Goal: Register for event/course

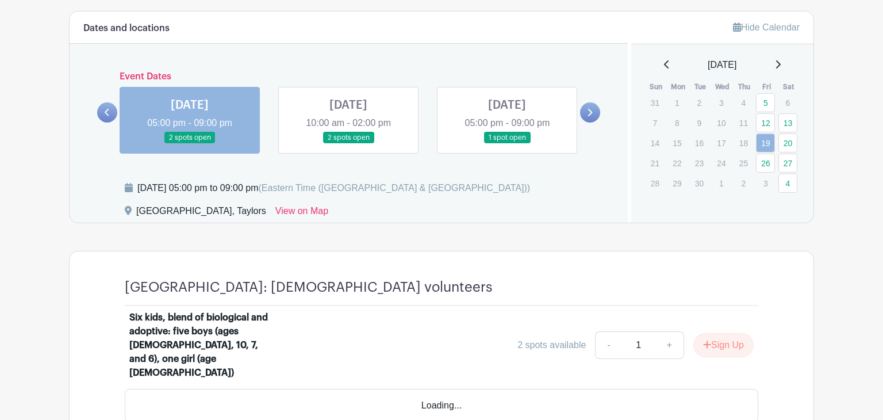
scroll to position [639, 0]
click at [348, 144] on link at bounding box center [348, 144] width 0 height 0
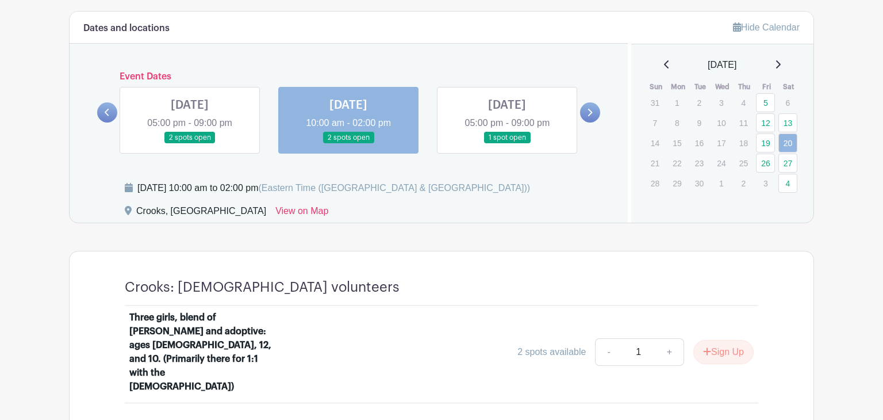
click at [507, 144] on link at bounding box center [507, 144] width 0 height 0
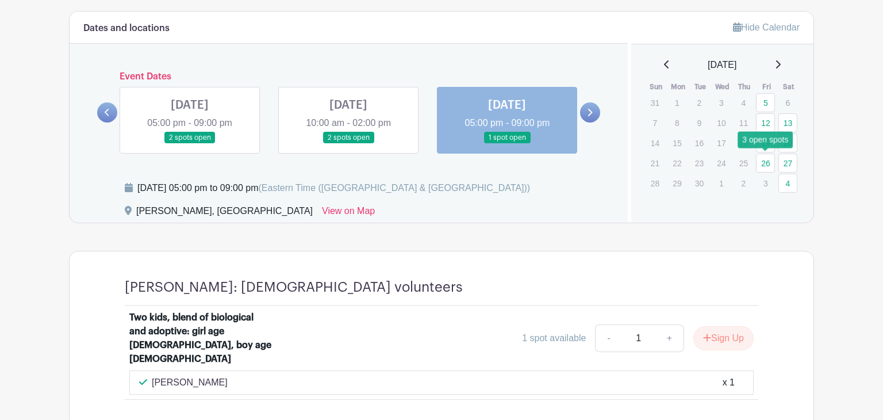
click at [766, 159] on link "26" at bounding box center [765, 162] width 19 height 19
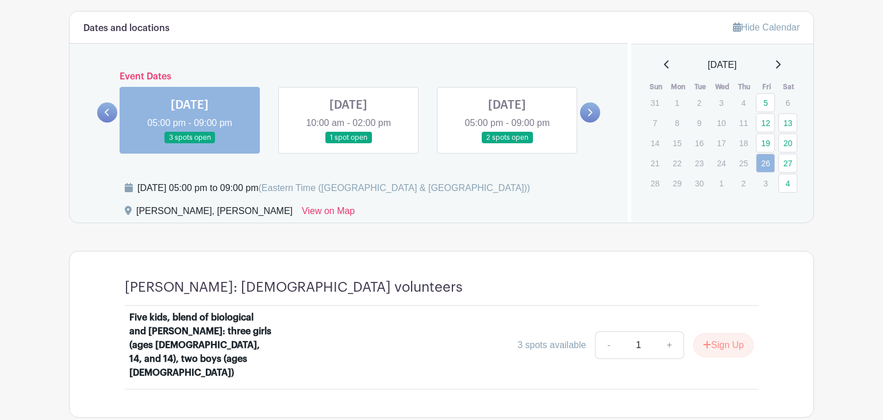
click at [348, 144] on link at bounding box center [348, 144] width 0 height 0
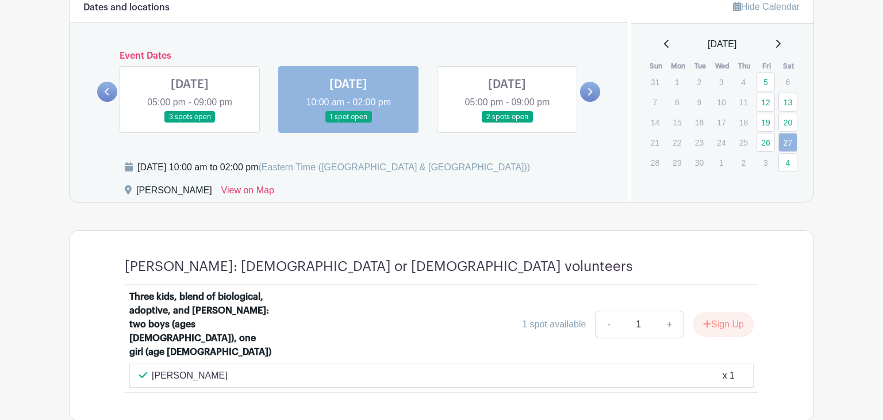
scroll to position [662, 0]
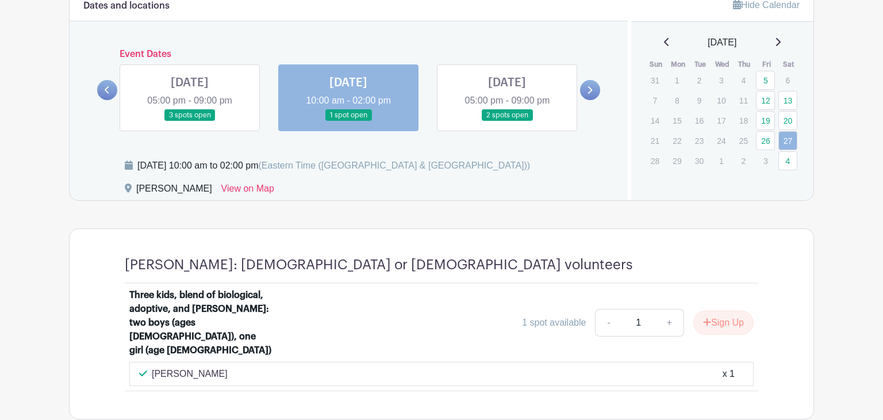
click at [507, 121] on link at bounding box center [507, 121] width 0 height 0
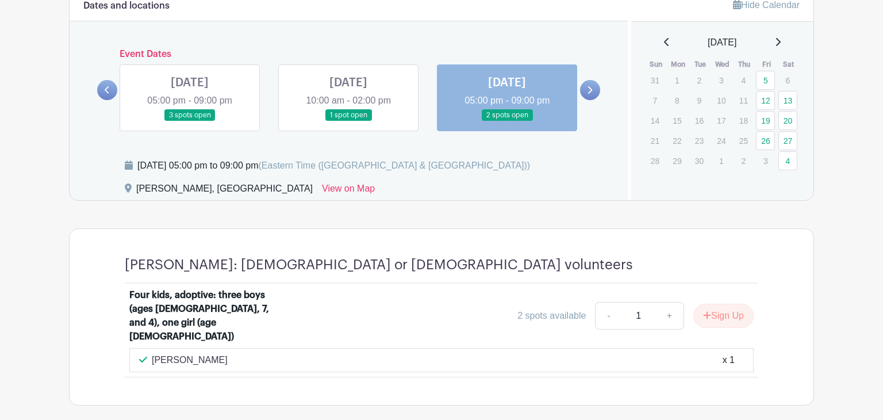
click at [664, 39] on icon at bounding box center [666, 42] width 5 height 8
click at [781, 41] on icon at bounding box center [778, 41] width 6 height 9
click at [766, 123] on link "19" at bounding box center [765, 120] width 19 height 19
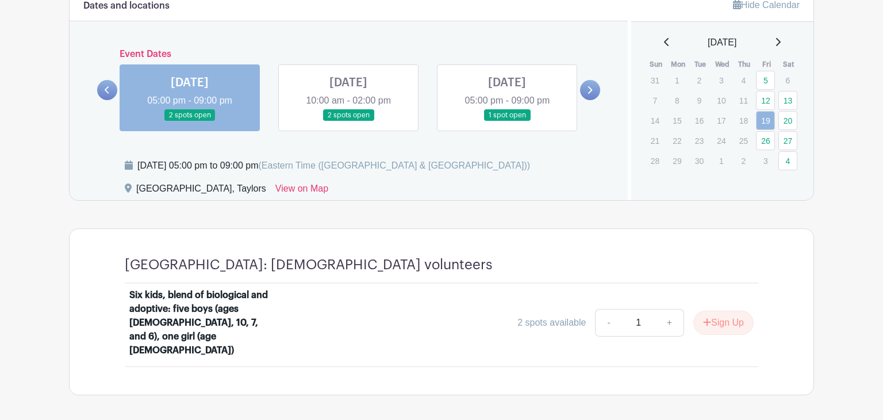
click at [348, 121] on link at bounding box center [348, 121] width 0 height 0
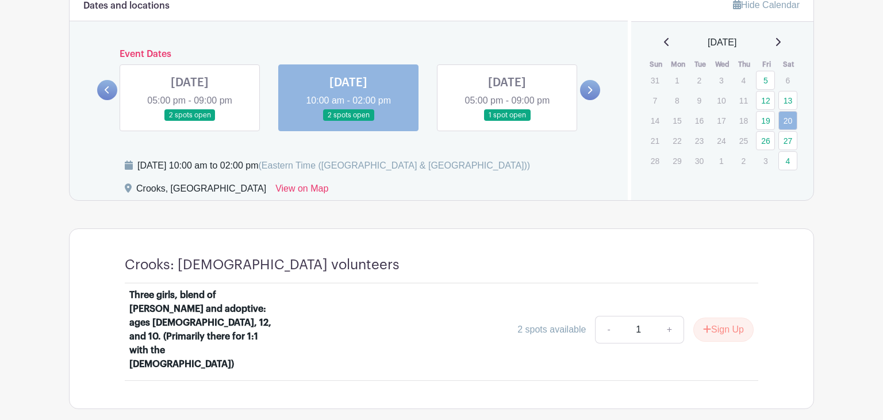
click at [507, 121] on link at bounding box center [507, 121] width 0 height 0
